Goal: Task Accomplishment & Management: Complete application form

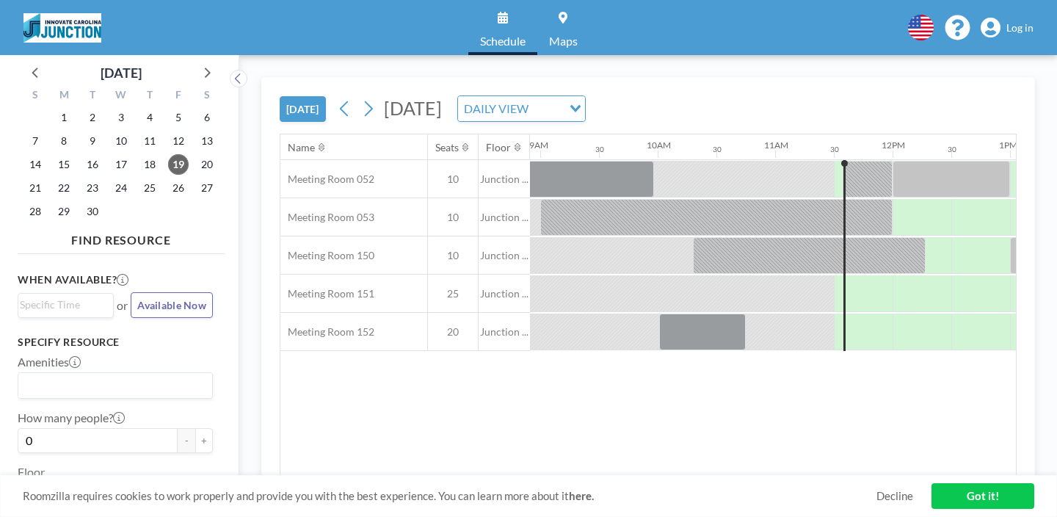
scroll to position [0, 1050]
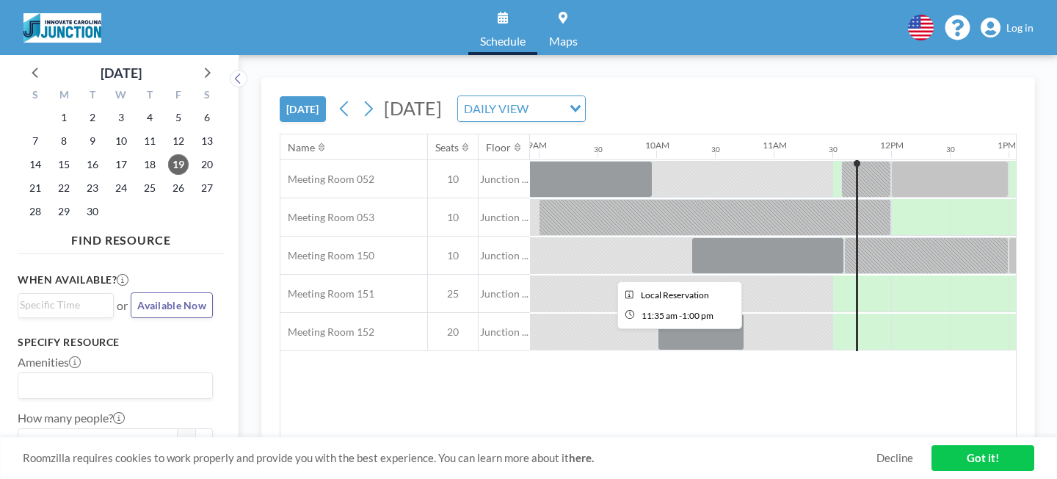
scroll to position [0, 1050]
click at [1033, 27] on span "Log in" at bounding box center [1020, 27] width 27 height 13
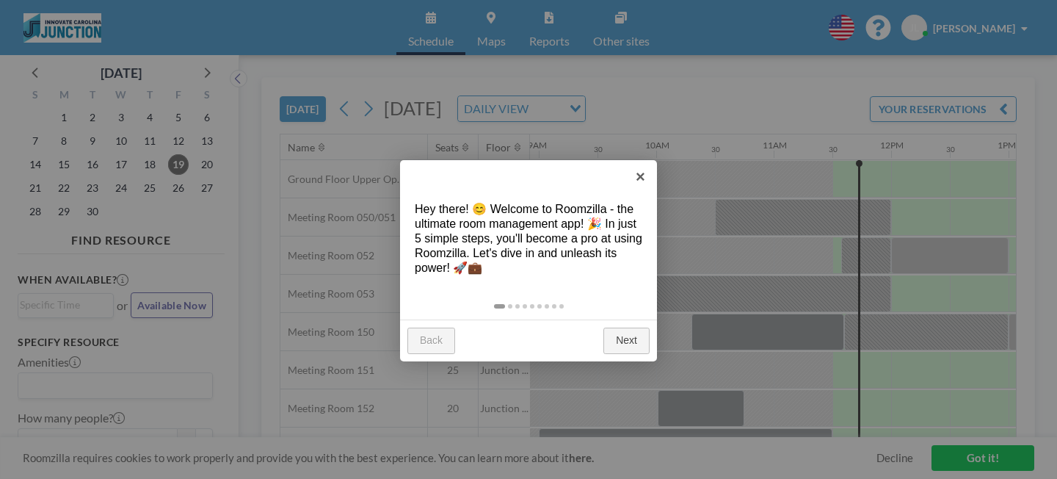
scroll to position [0, 1050]
click at [647, 178] on link "×" at bounding box center [640, 176] width 33 height 33
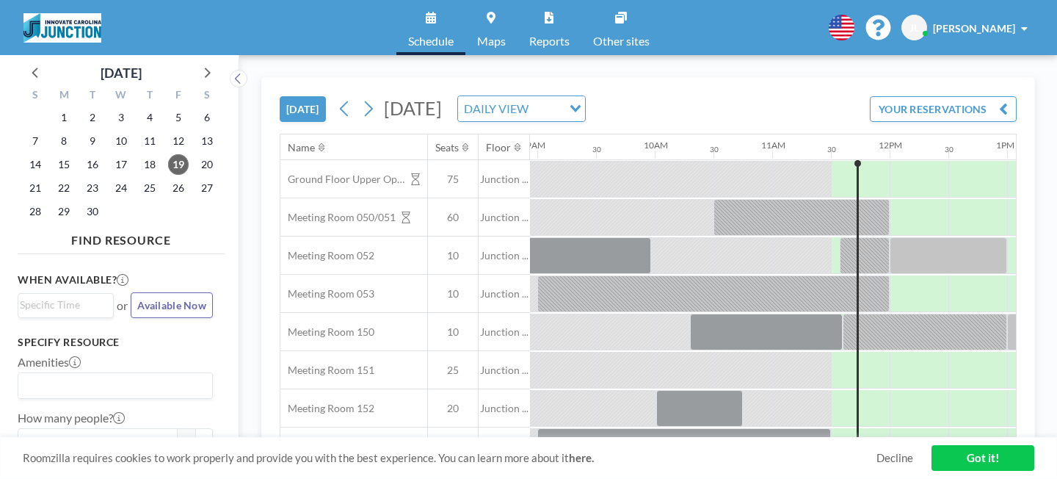
click at [1004, 26] on span "[PERSON_NAME]" at bounding box center [974, 28] width 82 height 12
click at [487, 23] on link "Maps" at bounding box center [492, 27] width 52 height 55
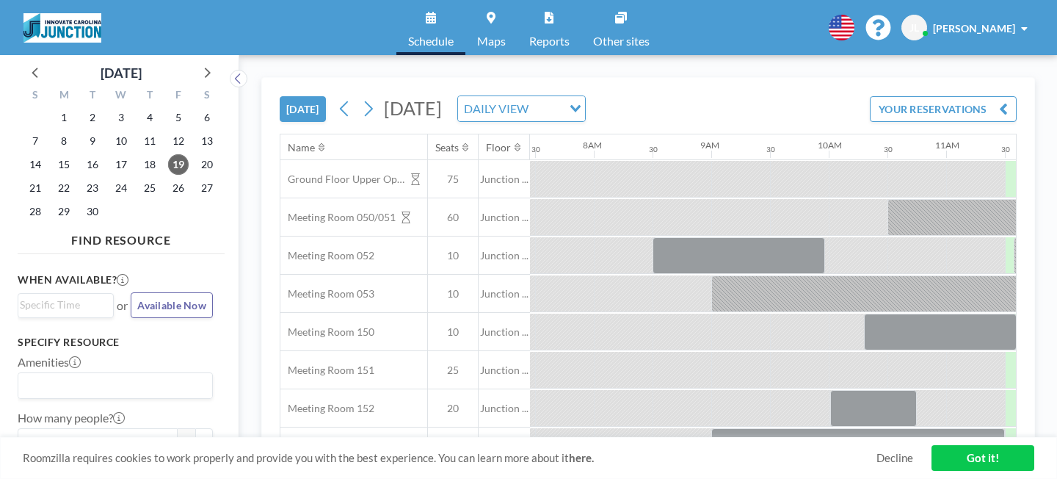
scroll to position [0, 1050]
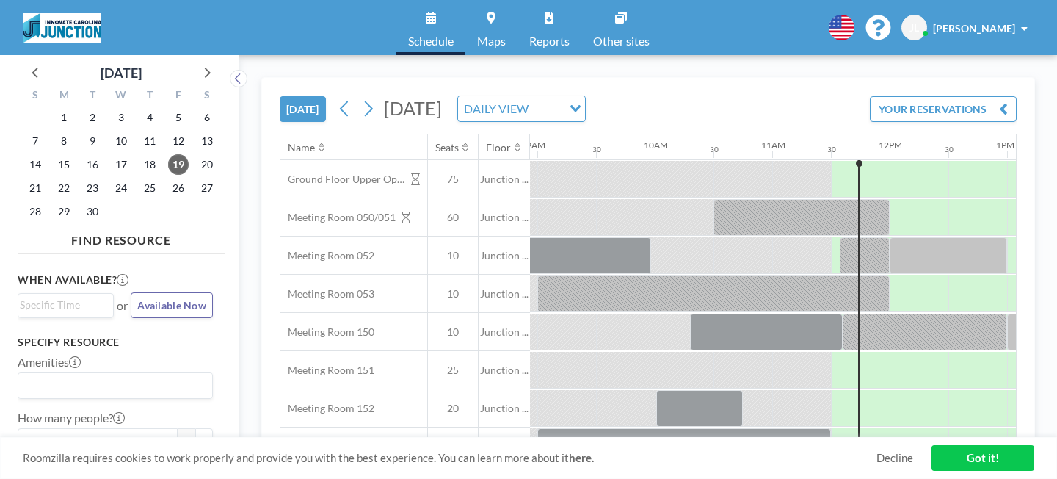
click at [582, 23] on link "Other sites" at bounding box center [622, 27] width 80 height 55
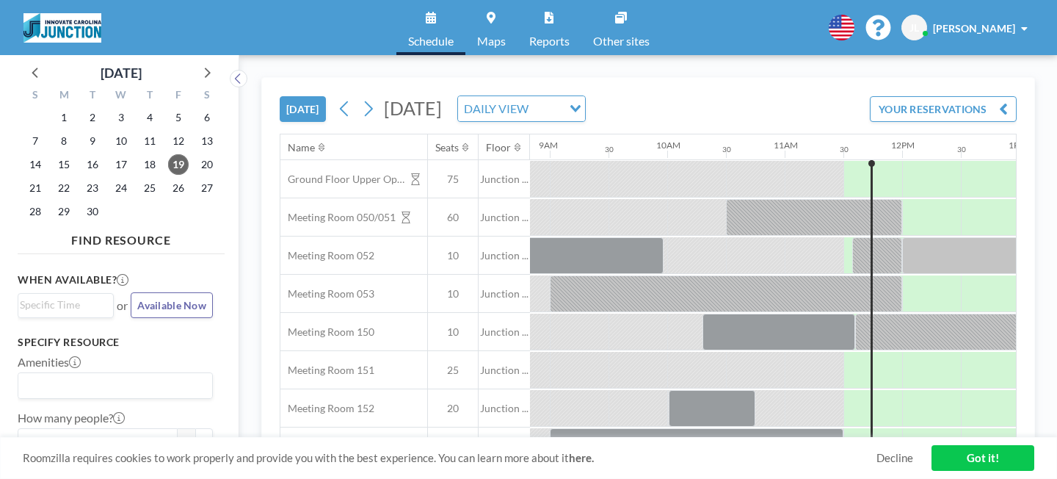
click at [1026, 21] on div "Julia Lutz" at bounding box center [980, 28] width 95 height 15
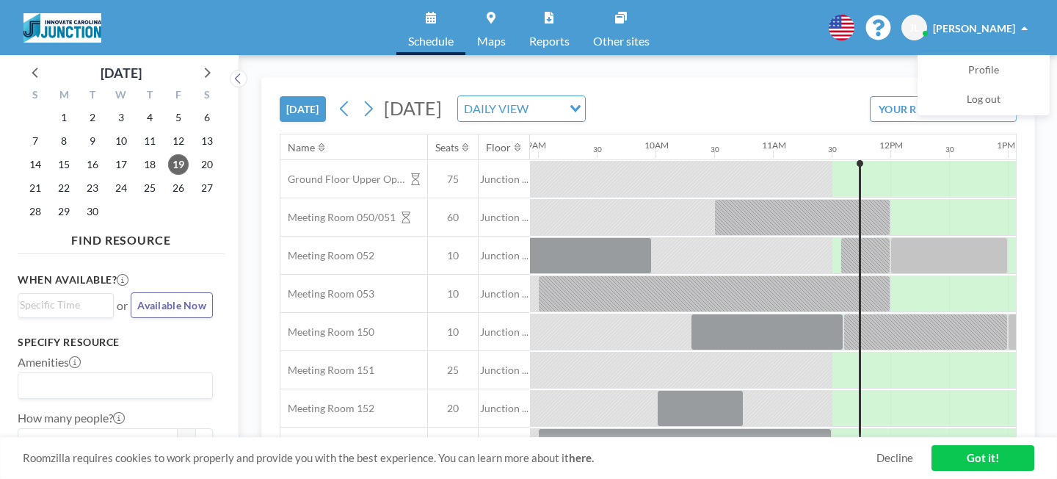
scroll to position [0, 1050]
click at [971, 466] on link "Got it!" at bounding box center [983, 458] width 103 height 26
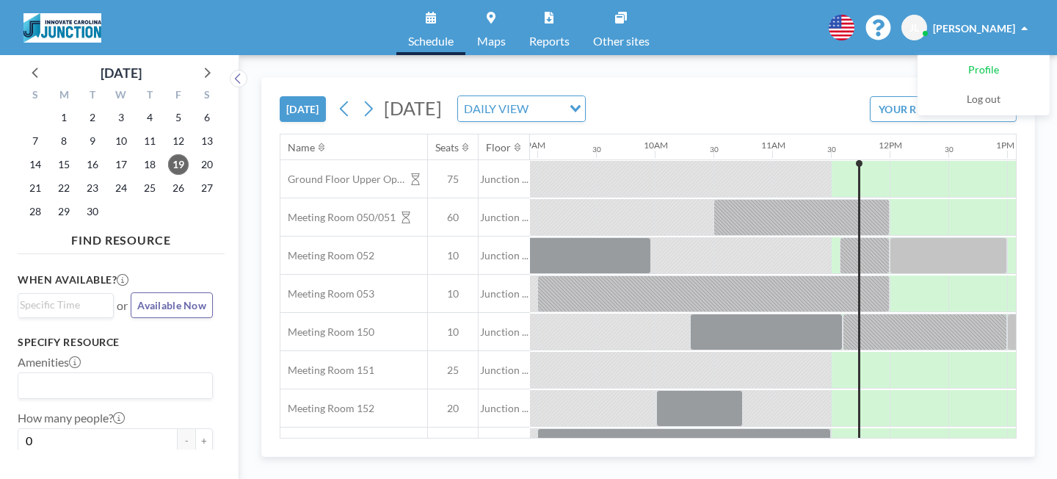
click at [999, 63] on span "Profile" at bounding box center [984, 70] width 31 height 15
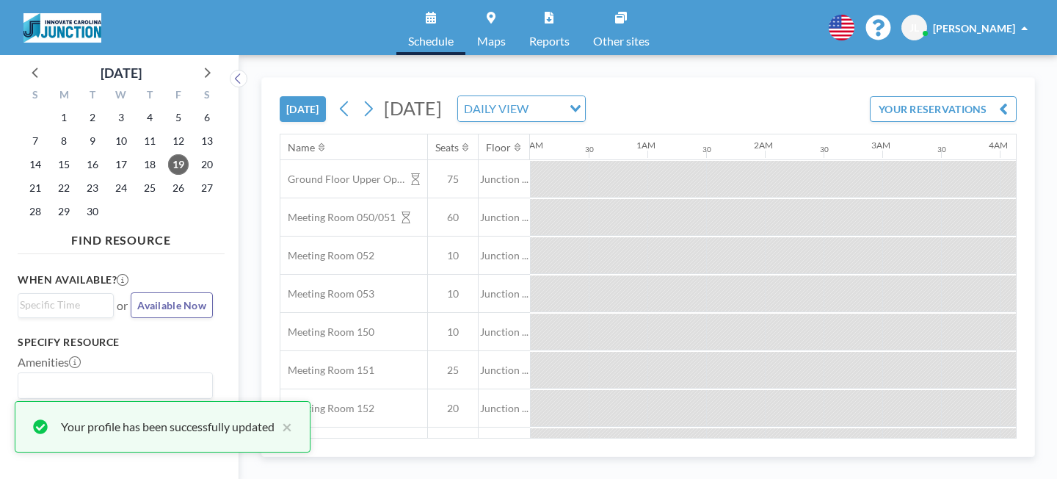
scroll to position [0, 728]
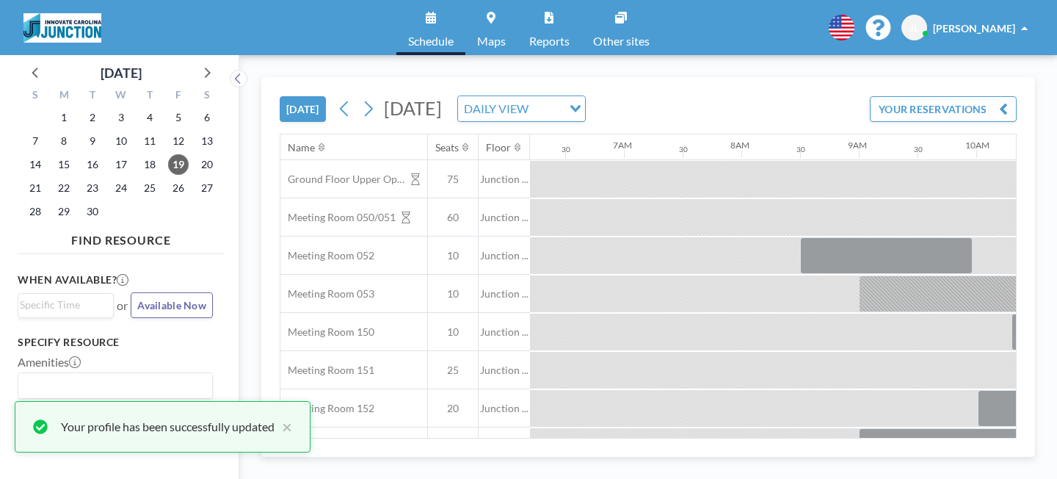
click at [502, 21] on link "Maps" at bounding box center [492, 27] width 52 height 55
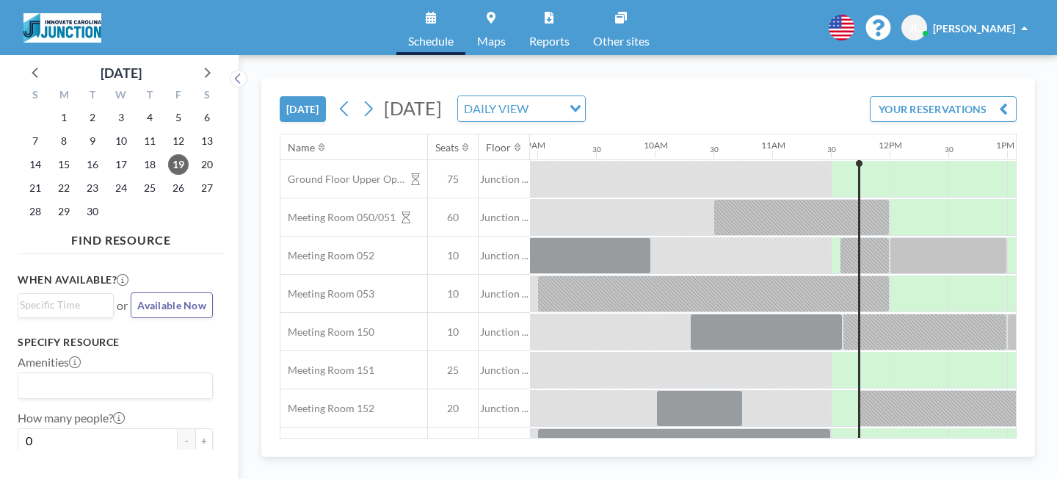
click at [999, 55] on div "TODAY Friday, September 19, 2025 DAILY VIEW Loading... YOUR RESERVATIONS Name S…" at bounding box center [648, 267] width 818 height 424
click at [1013, 10] on div "Schedule Maps Reports Other sites English Polski 日本語 Española JL Julia Lutz" at bounding box center [528, 27] width 1057 height 55
click at [1002, 21] on div "[PERSON_NAME]" at bounding box center [980, 28] width 95 height 15
click at [999, 63] on span "Profile" at bounding box center [984, 70] width 31 height 15
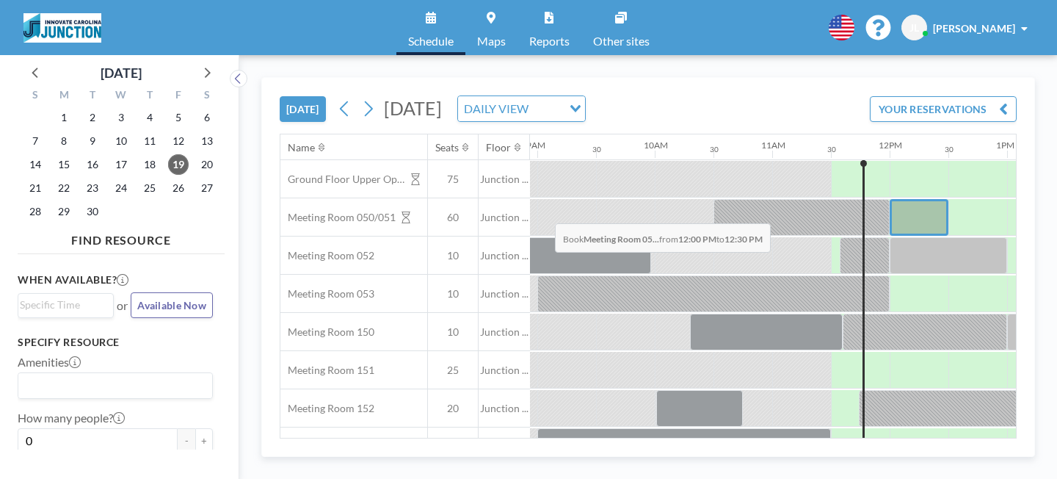
click at [890, 199] on div at bounding box center [919, 217] width 59 height 37
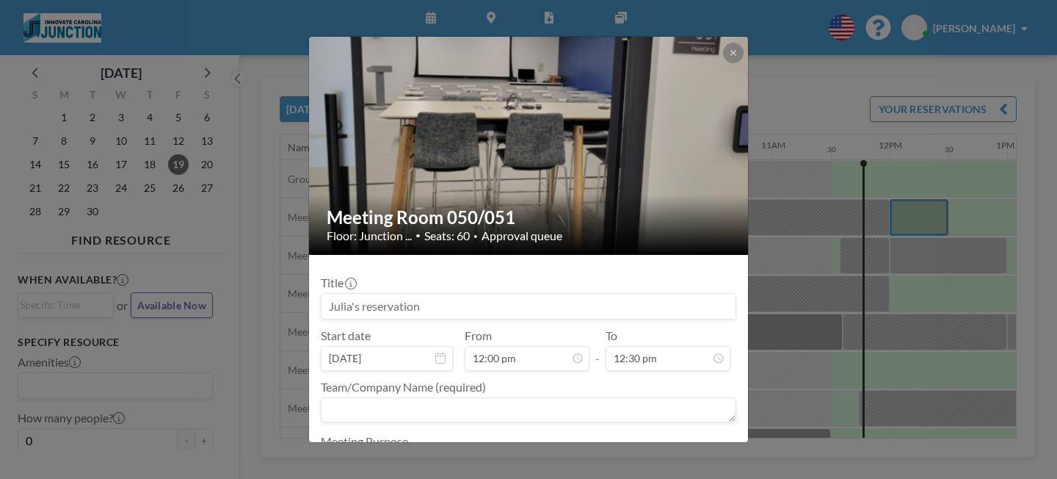
click at [373, 397] on div at bounding box center [529, 411] width 416 height 28
click at [387, 397] on textarea at bounding box center [529, 409] width 416 height 25
type textarea "Junction"
click at [401, 452] on textarea at bounding box center [529, 464] width 416 height 25
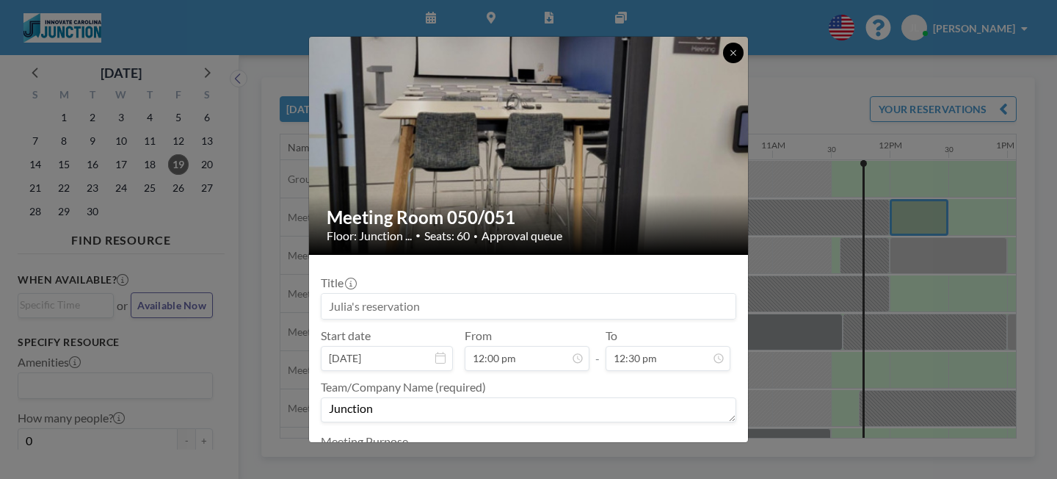
type textarea "to meet"
click at [729, 51] on icon at bounding box center [733, 52] width 9 height 9
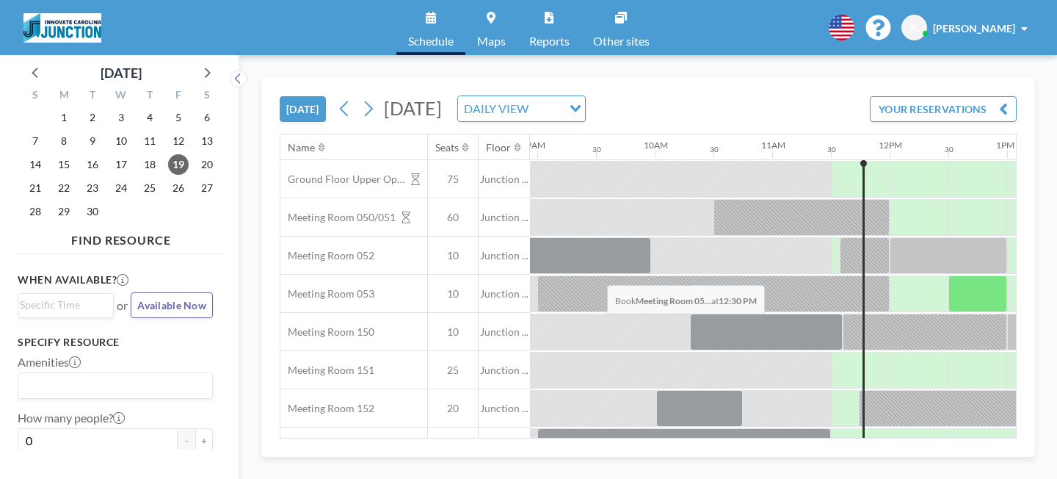
click at [949, 275] on div at bounding box center [978, 293] width 59 height 37
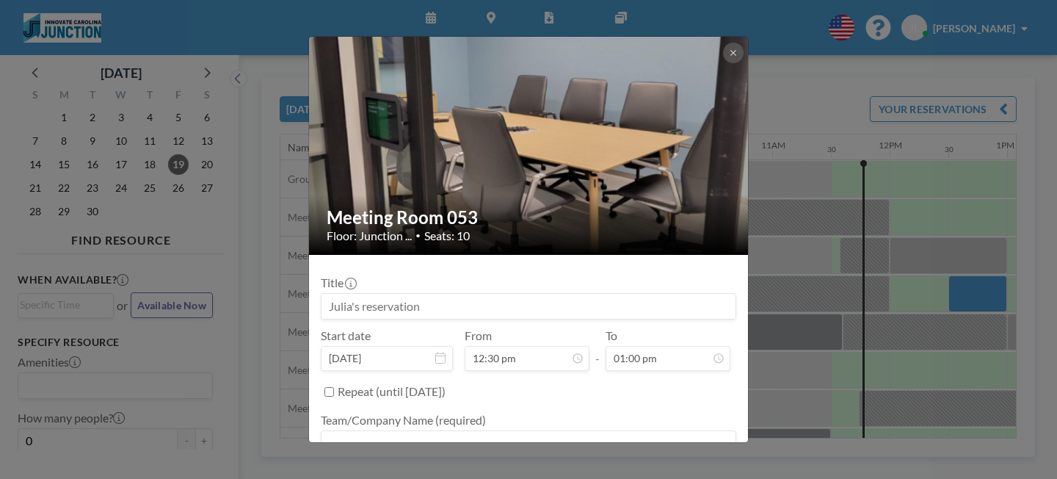
scroll to position [29, 0]
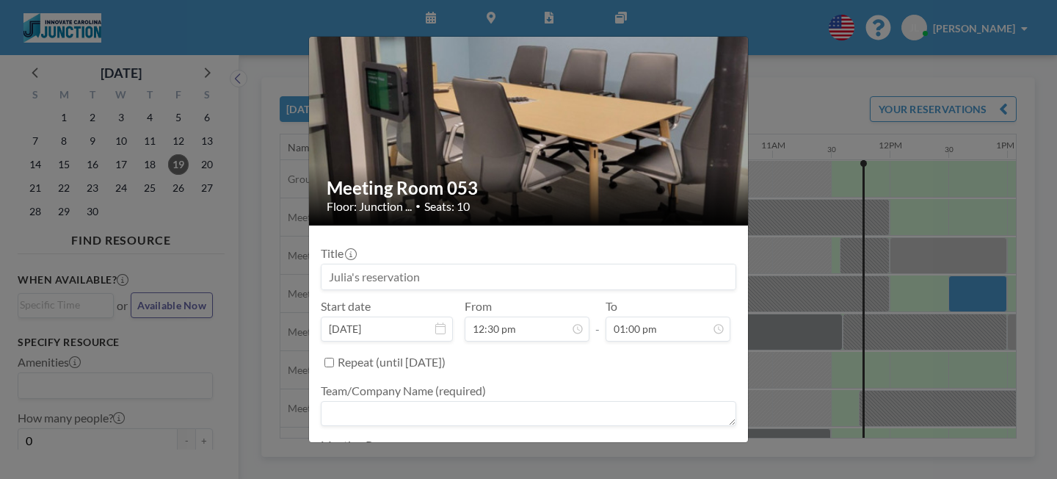
click at [789, 161] on div "Meeting Room 053 Floor: Junction ... • Seats: 10 Title Start date Sep 19, 2025 …" at bounding box center [528, 239] width 1057 height 479
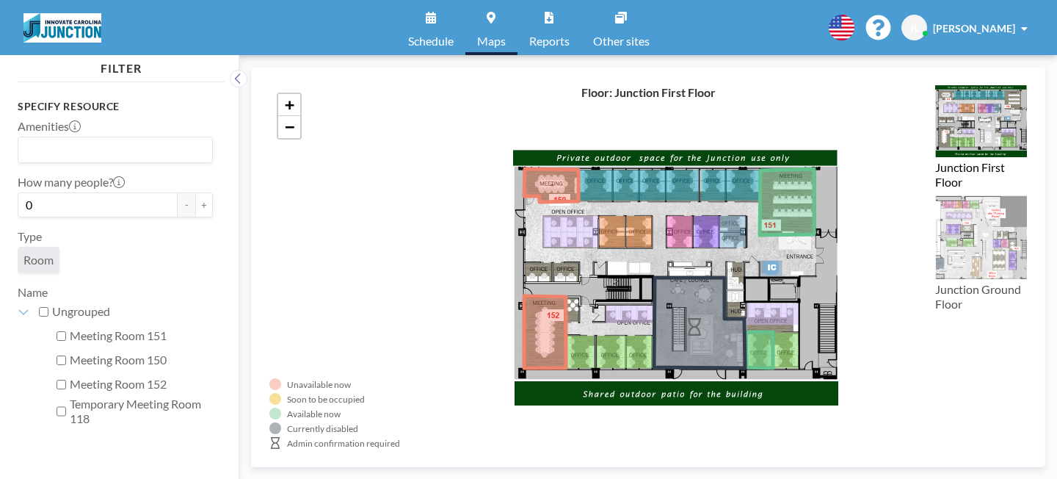
click at [454, 35] on span "Schedule" at bounding box center [431, 41] width 46 height 12
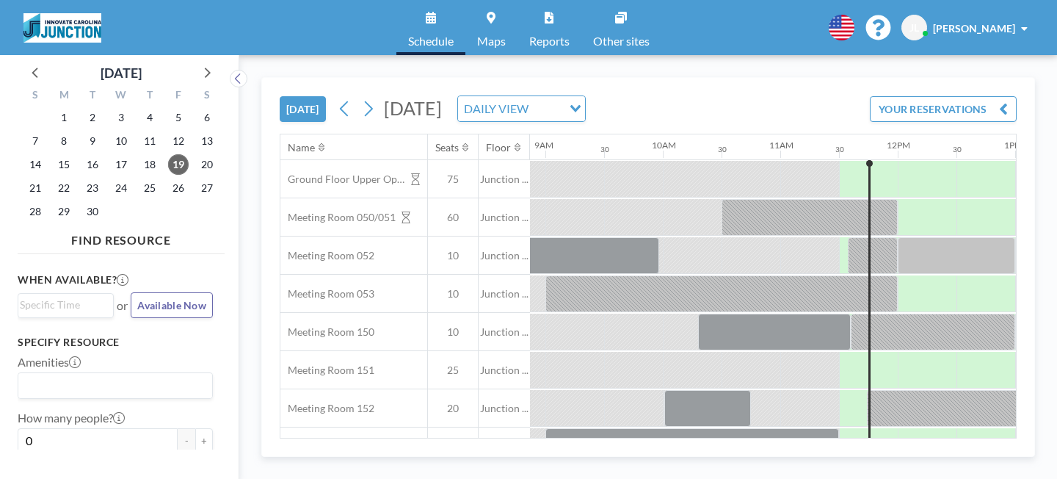
scroll to position [0, 1050]
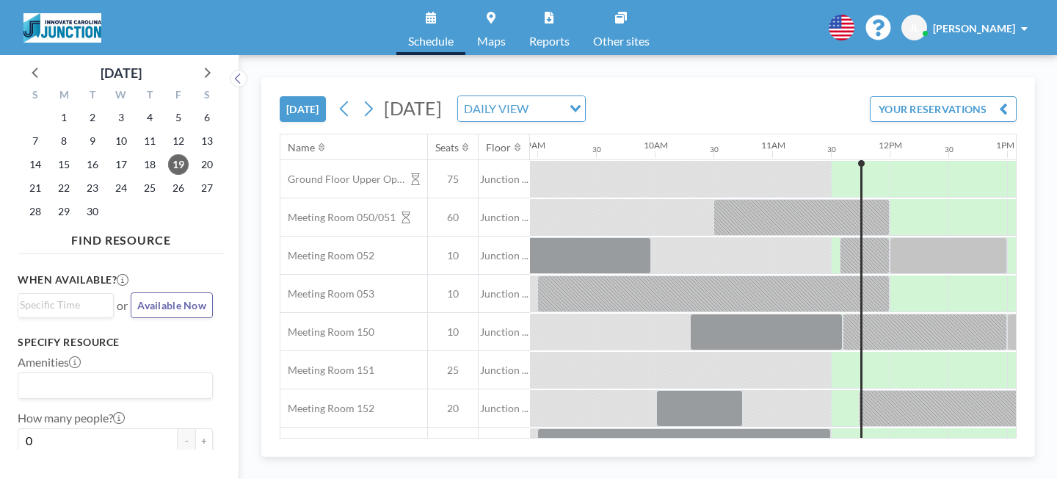
click at [974, 96] on button "YOUR RESERVATIONS" at bounding box center [943, 109] width 147 height 26
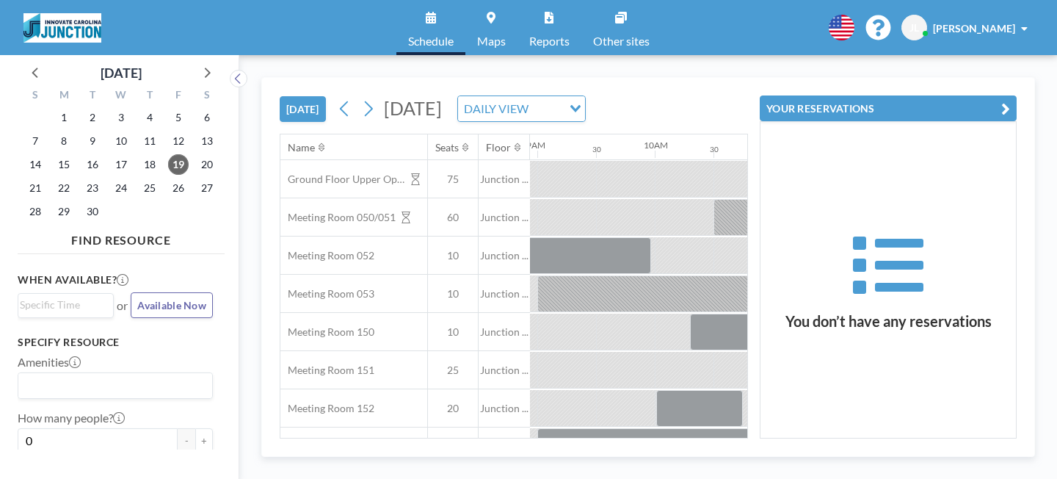
click at [974, 95] on button "YOUR RESERVATIONS" at bounding box center [888, 108] width 257 height 26
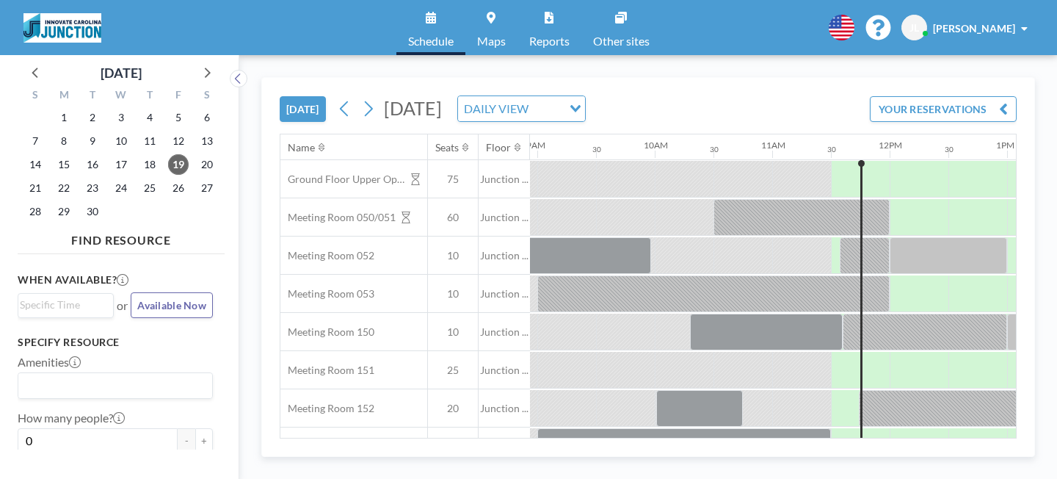
click at [514, 32] on link "Maps" at bounding box center [492, 27] width 52 height 55
